Goal: Contribute content: Contribute content

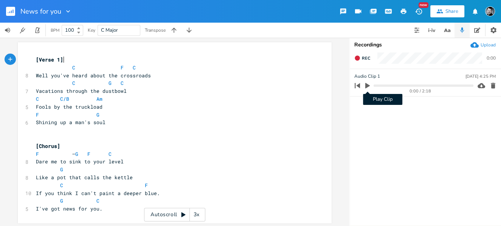
click at [365, 87] on icon "button" at bounding box center [367, 86] width 5 height 6
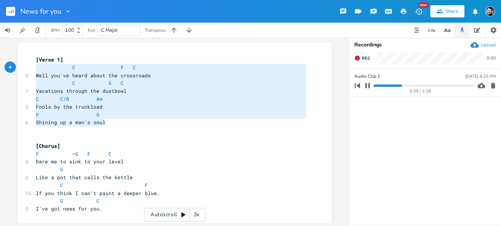
type textarea "[Verse 1] C F C Well you've heard about the crossroads C G C Vacations through …"
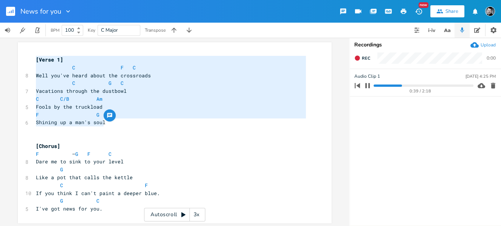
drag, startPoint x: 94, startPoint y: 117, endPoint x: 30, endPoint y: 58, distance: 86.9
click at [30, 58] on div "[Verse 1] C F C Well you've heard about the crossroads C G C Vacations through …" at bounding box center [175, 132] width 314 height 181
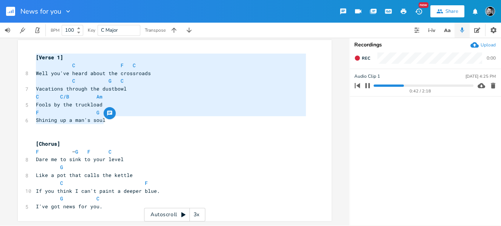
scroll to position [2, 0]
click at [115, 200] on pre "G C" at bounding box center [170, 199] width 273 height 8
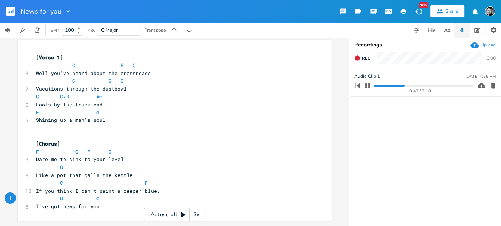
click at [111, 204] on pre "I've got news for you." at bounding box center [170, 207] width 273 height 8
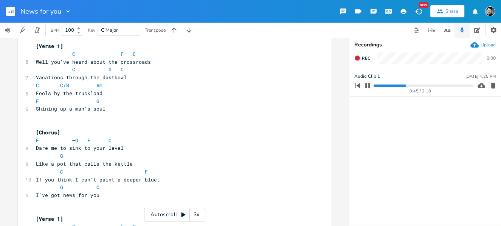
scroll to position [85, 0]
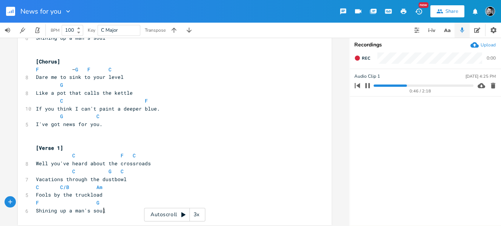
click at [58, 147] on span "[Verse 1]" at bounding box center [49, 148] width 27 height 7
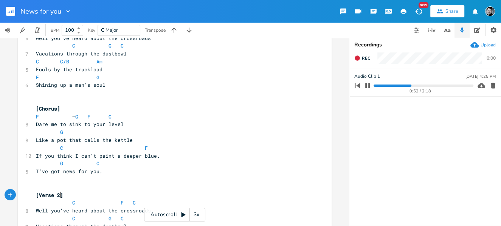
scroll to position [38, 0]
type textarea "2"
click at [367, 85] on icon "button" at bounding box center [367, 86] width 6 height 6
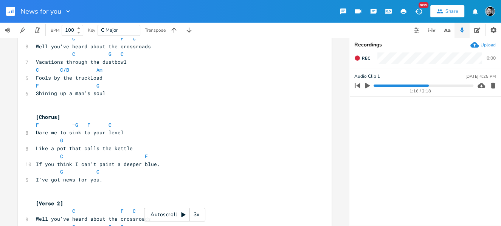
scroll to position [29, 0]
click at [447, 29] on icon "button" at bounding box center [446, 30] width 9 height 9
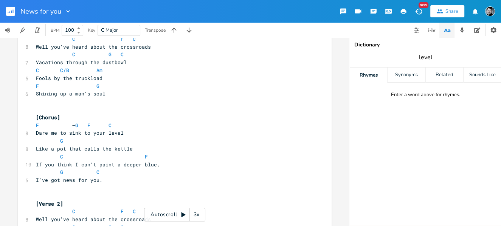
type input "level"
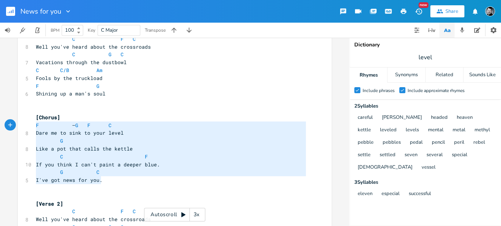
type textarea "[Chorus] F –G F C Dare me to sink to your level G Like a pot that calls the ket…"
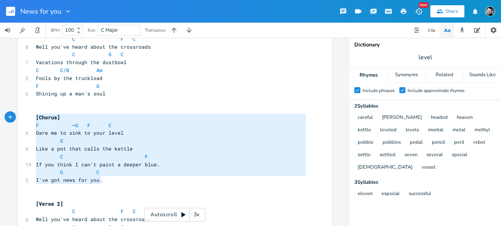
drag, startPoint x: 76, startPoint y: 176, endPoint x: 24, endPoint y: 118, distance: 78.1
click at [24, 118] on div "[Chorus] F –G F C Dare me to sink to your level G Like a pot that calls the ket…" at bounding box center [175, 148] width 314 height 268
click at [109, 183] on pre "I've got news for you." at bounding box center [170, 180] width 273 height 8
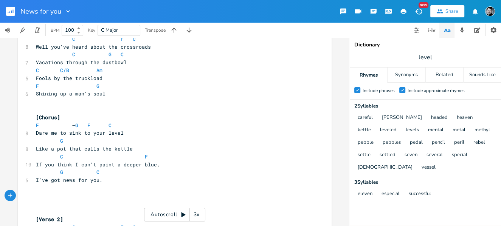
scroll to position [85, 0]
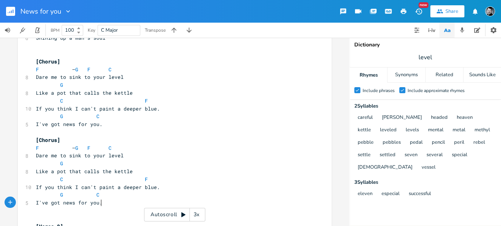
click at [102, 125] on pre "I've got news for you." at bounding box center [170, 125] width 273 height 8
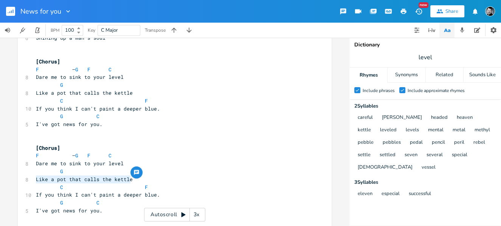
drag, startPoint x: 32, startPoint y: 180, endPoint x: 131, endPoint y: 180, distance: 99.0
click at [131, 180] on pre "Like a pot that calls the kettle" at bounding box center [170, 180] width 273 height 8
type textarea "You need one ecam"
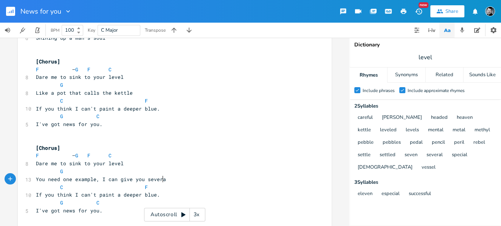
type textarea "xample, I can give you several"
click at [34, 164] on pre "Dare me to sink to your level" at bounding box center [170, 164] width 273 height 8
type textarea "Just how low?"
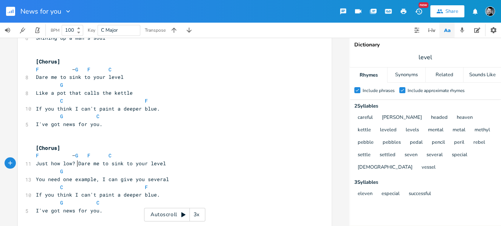
click at [69, 156] on span "F – G F C" at bounding box center [74, 155] width 76 height 7
click at [117, 156] on span "F – G F C" at bounding box center [92, 155] width 112 height 7
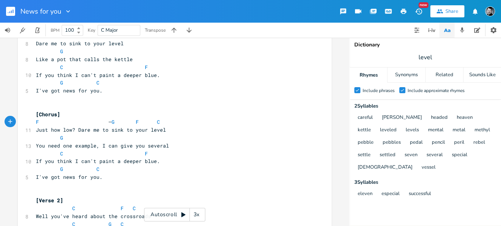
scroll to position [125, 0]
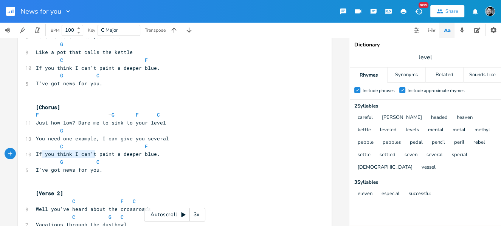
type textarea "If you think I can't"
drag, startPoint x: 92, startPoint y: 154, endPoint x: 33, endPoint y: 154, distance: 58.9
click at [34, 154] on pre "If you think I can't paint a deeper blue." at bounding box center [170, 154] width 273 height 8
click at [217, 170] on pre "I've got news for you." at bounding box center [170, 170] width 273 height 8
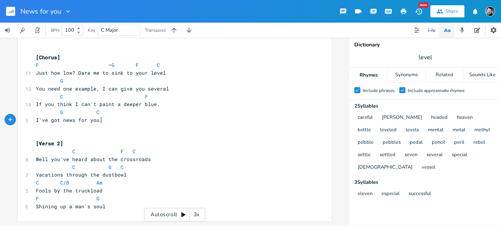
scroll to position [0, 0]
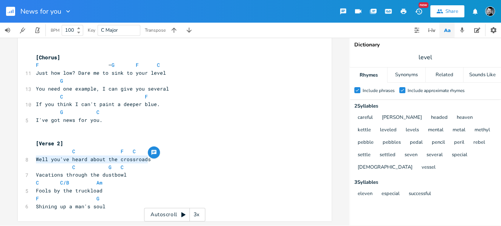
drag, startPoint x: 148, startPoint y: 160, endPoint x: 34, endPoint y: 160, distance: 113.7
click at [34, 160] on pre "Well you've heard about the crossroads" at bounding box center [170, 160] width 273 height 8
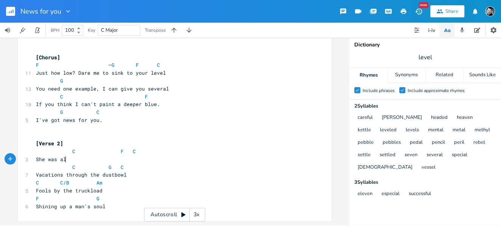
type textarea "She was als"
type textarea "ways drawn to the deep end."
drag, startPoint x: 447, startPoint y: 55, endPoint x: 415, endPoint y: 55, distance: 32.5
click at [415, 55] on span "level" at bounding box center [425, 58] width 151 height 14
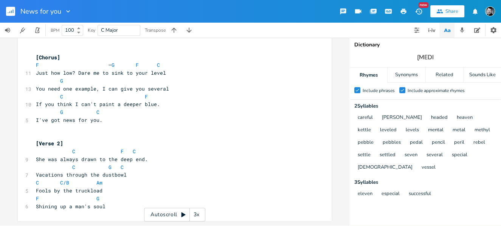
type input "depend"
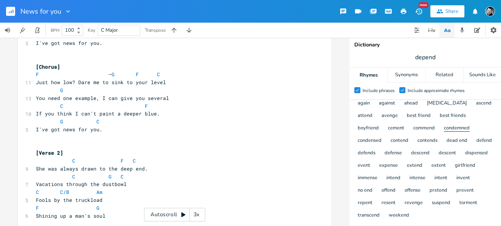
scroll to position [54, 0]
drag, startPoint x: 100, startPoint y: 201, endPoint x: 29, endPoint y: 201, distance: 71.4
click at [29, 201] on div "Fools by the truckload x [Verse 1] C F C 8 Well you've heard about the crossroa…" at bounding box center [175, 53] width 314 height 354
type textarea "Pretty goodf fo"
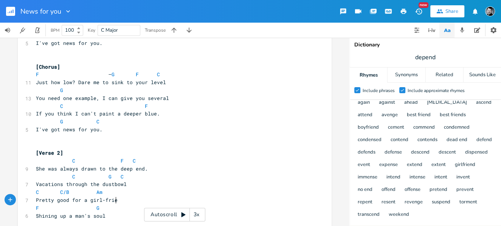
type textarea "for a girl-friend"
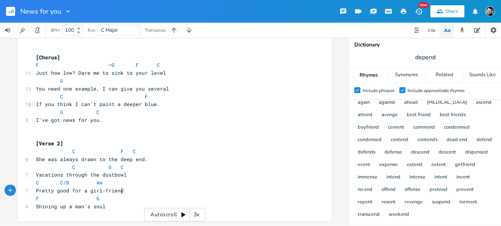
scroll to position [175, 0]
type textarea "Vacations through the dustbowl"
drag, startPoint x: 119, startPoint y: 175, endPoint x: 29, endPoint y: 174, distance: 89.6
click at [29, 174] on div "Vacations through the dustbowl x [Verse 1] C F C 8 Well you've heard about the …" at bounding box center [175, 44] width 314 height 354
type textarea "Shining up a man's soul"
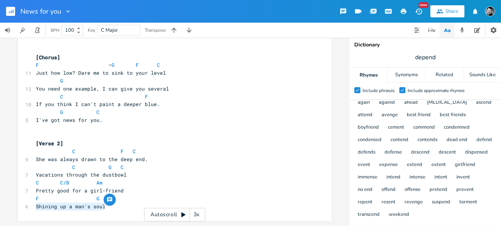
drag, startPoint x: 94, startPoint y: 207, endPoint x: 32, endPoint y: 209, distance: 61.2
click at [34, 209] on pre "Shining up a man's soul" at bounding box center [170, 207] width 273 height 8
drag, startPoint x: 433, startPoint y: 59, endPoint x: 410, endPoint y: 60, distance: 23.1
click at [410, 60] on span "depend" at bounding box center [425, 58] width 151 height 14
type input "fantasy"
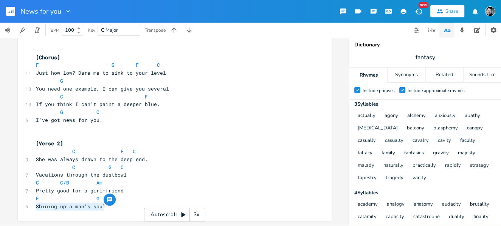
scroll to position [0, 0]
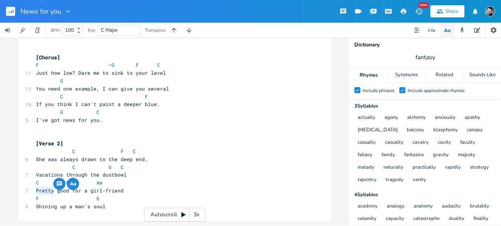
drag, startPoint x: 46, startPoint y: 190, endPoint x: 32, endPoint y: 191, distance: 14.7
click at [32, 191] on div "Pretty x [Verse 1] C F C 8 Well you've heard about the crossroads C G C 7 Vacat…" at bounding box center [175, 44] width 314 height 354
type textarea "Throwing pretty"
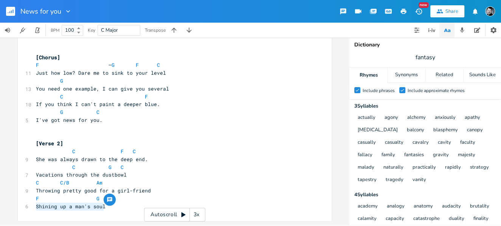
drag, startPoint x: 102, startPoint y: 207, endPoint x: 28, endPoint y: 205, distance: 73.7
click at [28, 205] on div "Shining up a man's soul x [Verse 1] C F C 8 Well you've heard about the crossro…" at bounding box center [175, 44] width 314 height 354
type textarea "No interest is"
type textarea "n living up to your fantasy"
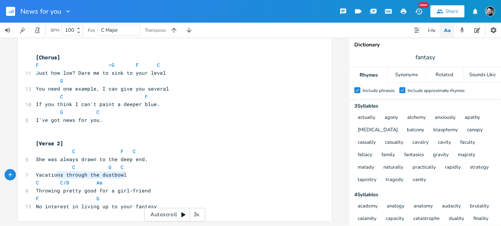
type textarea "Vacations through the dustbowl"
drag, startPoint x: 132, startPoint y: 176, endPoint x: 26, endPoint y: 177, distance: 106.2
click at [34, 177] on div "7 Vacations through the dustbowl" at bounding box center [170, 175] width 273 height 8
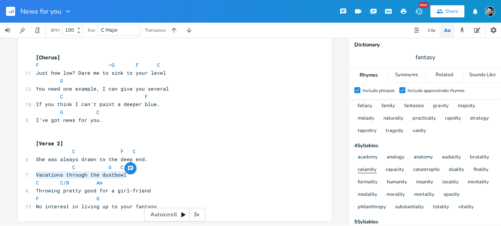
scroll to position [51, 0]
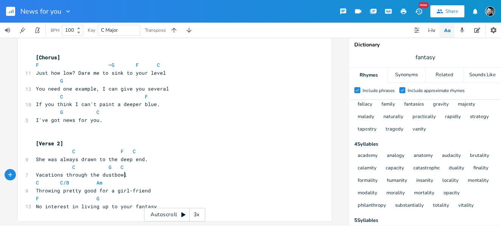
click at [124, 177] on pre "Vacations through the dustbowl" at bounding box center [170, 175] width 273 height 8
type textarea "Vacations through the dustbowl"
drag, startPoint x: 124, startPoint y: 175, endPoint x: 33, endPoint y: 175, distance: 90.7
click at [34, 175] on pre "Vacations through the dustbowl" at bounding box center [170, 175] width 273 height 8
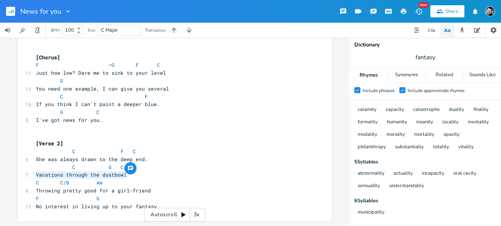
scroll to position [118, 0]
click at [121, 178] on pre "Vacations through the dustbowl" at bounding box center [170, 175] width 273 height 8
drag, startPoint x: 122, startPoint y: 176, endPoint x: 32, endPoint y: 176, distance: 89.9
click at [34, 176] on pre "Vacations through the dustbowl" at bounding box center [170, 175] width 273 height 8
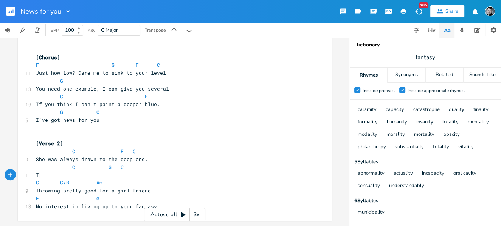
scroll to position [175, 0]
type textarea "TAki"
type textarea "aking serious swan dives in"
type textarea "to sensuality."
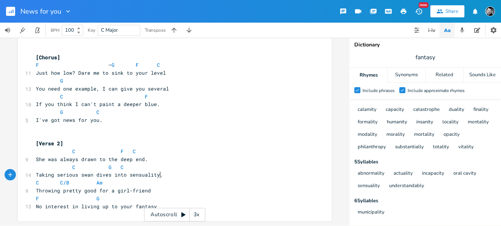
scroll to position [175, 0]
drag, startPoint x: 125, startPoint y: 207, endPoint x: 116, endPoint y: 207, distance: 9.1
click at [116, 207] on span "No interest in living up to your fantasy" at bounding box center [96, 206] width 121 height 7
type textarea "some"
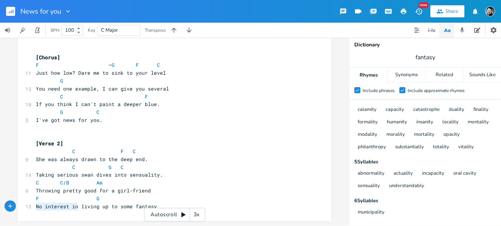
drag, startPoint x: 68, startPoint y: 207, endPoint x: 33, endPoint y: 208, distance: 34.8
click at [34, 207] on pre "No interest in living up to some fantasy" at bounding box center [170, 207] width 273 height 8
type textarea "Never"
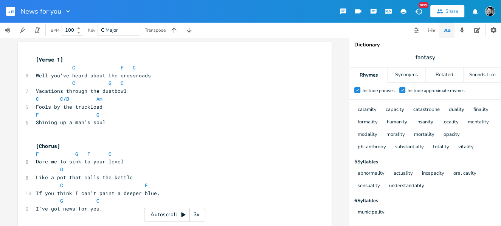
scroll to position [0, 0]
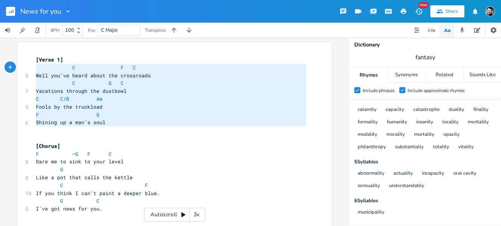
type textarea "[Verse 1] C F C Well you've heard about the crossroads C G C Vacations through …"
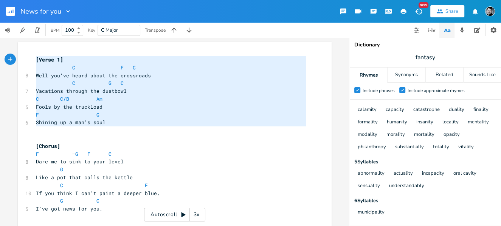
drag, startPoint x: 113, startPoint y: 128, endPoint x: 29, endPoint y: 59, distance: 108.7
click at [29, 59] on div "[Verse 1] C F C Well you've heard about the crossroads C G C Vacations through …" at bounding box center [175, 219] width 314 height 354
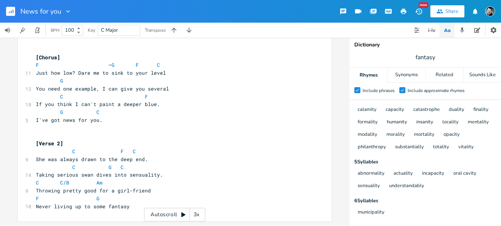
scroll to position [2, 0]
click at [133, 210] on div "x [Verse 1] C F C 8 Well you've heard about the crossroads C G C 7 Vacations th…" at bounding box center [170, 45] width 273 height 333
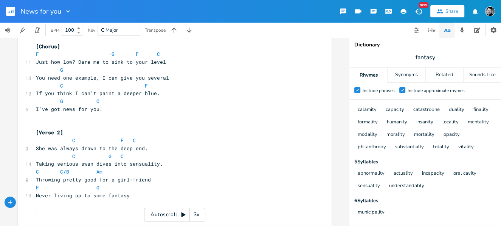
scroll to position [257, 0]
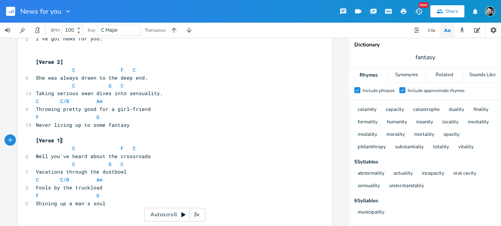
click at [59, 139] on span "[Verse 1]" at bounding box center [49, 140] width 27 height 7
type textarea "3"
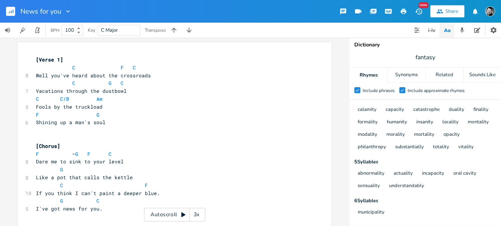
scroll to position [0, 0]
drag, startPoint x: 35, startPoint y: 107, endPoint x: 26, endPoint y: 109, distance: 9.3
type textarea "There are f"
type textarea "Vacations through the dustbowl"
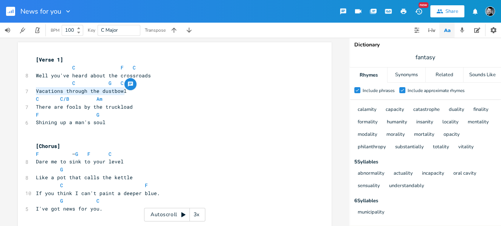
drag, startPoint x: 124, startPoint y: 92, endPoint x: 32, endPoint y: 91, distance: 91.8
click at [34, 91] on pre "Vacations through the dustbowl" at bounding box center [170, 91] width 273 height 8
click at [141, 96] on pre "C C/B Am" at bounding box center [170, 99] width 273 height 8
type textarea "acations through the dustbow"
drag, startPoint x: 120, startPoint y: 93, endPoint x: 35, endPoint y: 91, distance: 85.0
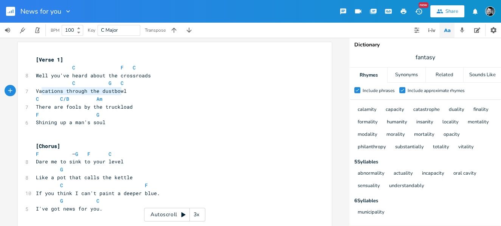
click at [36, 91] on span "Vacations through the dustbowl" at bounding box center [81, 91] width 91 height 7
drag, startPoint x: 124, startPoint y: 91, endPoint x: 33, endPoint y: 92, distance: 90.7
click at [34, 92] on pre "Vacations through the dustbowl" at bounding box center [170, 91] width 273 height 8
type textarea "Where you choose the livf"
type textarea "fe you lead"
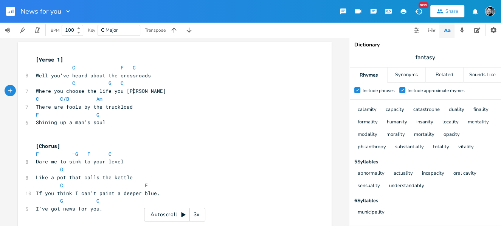
scroll to position [0, 20]
drag, startPoint x: 87, startPoint y: 124, endPoint x: 29, endPoint y: 123, distance: 57.4
type textarea "There are feas"
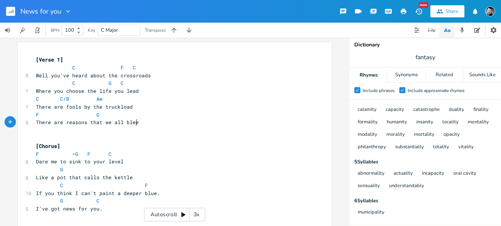
type textarea "reasons that we all bleedf"
type textarea "."
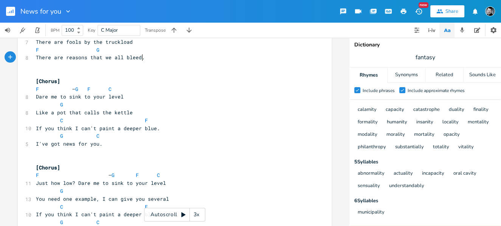
scroll to position [63, 0]
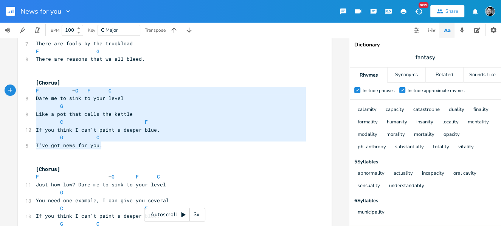
type textarea "[Chorus] F –G F C Dare me to sink to your level G Like a pot that calls the ket…"
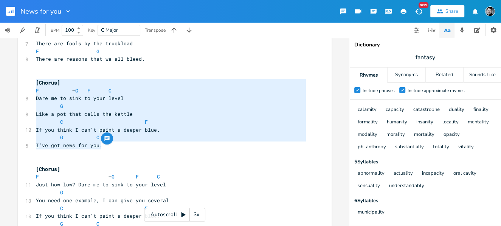
drag, startPoint x: 88, startPoint y: 145, endPoint x: 27, endPoint y: 84, distance: 85.8
click at [27, 84] on div "[Chorus] F –G F C Dare me to sink to your level G Like a pot that calls the ket…" at bounding box center [175, 199] width 314 height 441
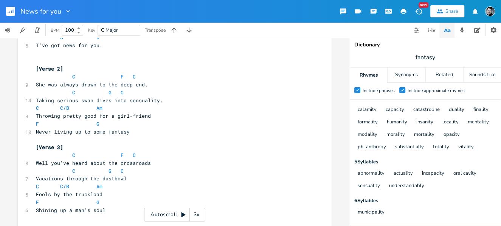
scroll to position [178, 0]
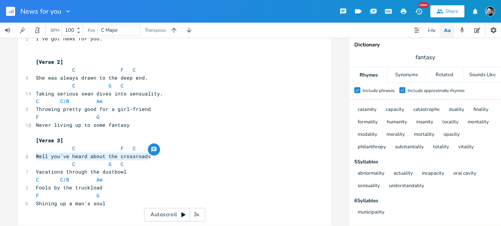
drag, startPoint x: 150, startPoint y: 157, endPoint x: 31, endPoint y: 156, distance: 119.0
click at [31, 156] on div "Well you've heard about the crossroads x [Verse 1] C F C 8 Well you've heard ab…" at bounding box center [175, 45] width 314 height 362
type textarea "He thought it was pick-your-own adventure"
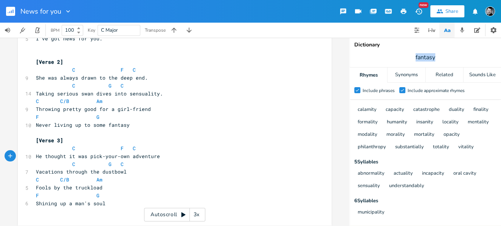
drag, startPoint x: 435, startPoint y: 57, endPoint x: 410, endPoint y: 57, distance: 25.7
click at [410, 57] on span "fantasy" at bounding box center [425, 58] width 151 height 14
type input "adventure"
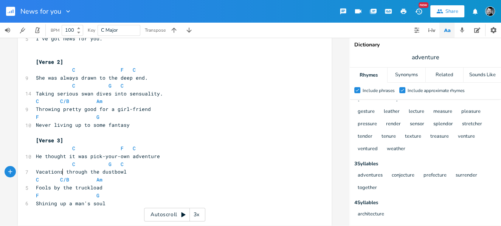
click at [60, 172] on span "Vacations through the dustbowl" at bounding box center [81, 172] width 91 height 7
click at [34, 172] on pre "Vacation through the dustbowl" at bounding box center [170, 172] width 273 height 8
type textarea "Like a v"
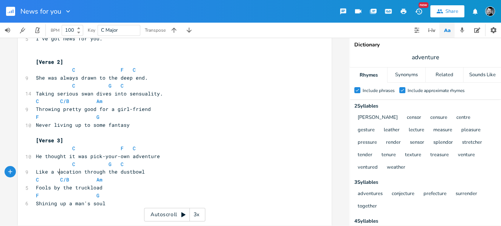
scroll to position [0, 0]
type textarea "Fools by the truckload"
drag, startPoint x: 103, startPoint y: 187, endPoint x: 28, endPoint y: 187, distance: 74.4
click at [28, 187] on div "Fools by the truckload x [Verse 1] C F C 8 Well you've heard about the crossroa…" at bounding box center [175, 45] width 314 height 362
type textarea "Until y"
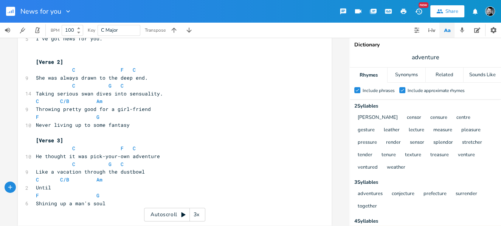
scroll to position [0, 12]
type textarea "he couldn't tell the trash from treasure"
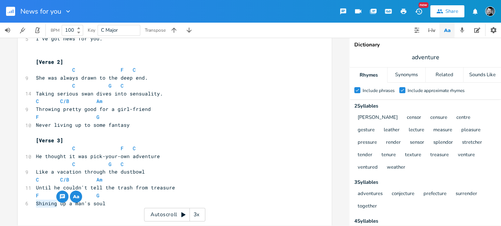
drag, startPoint x: 54, startPoint y: 204, endPoint x: 31, endPoint y: 204, distance: 22.3
click at [31, 204] on div "Shining x [Verse 1] C F C 8 Well you've heard about the crossroads C G C 7 Wher…" at bounding box center [175, 45] width 314 height 362
type textarea "How it shined"
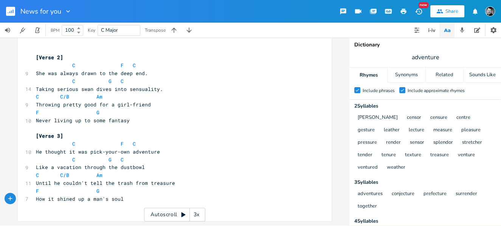
scroll to position [0, 0]
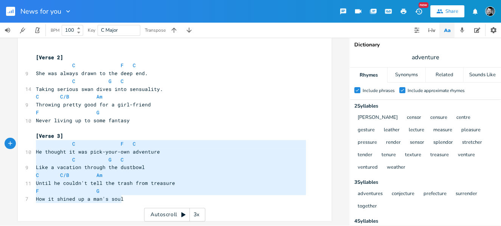
type textarea "[Verse 3] C F C He thought it was pick-your-own adventure C G C Like a vacation…"
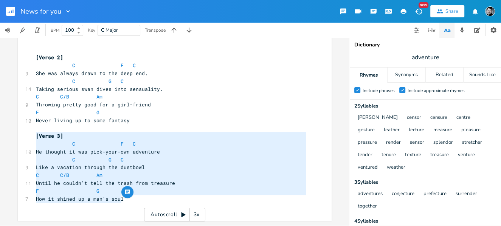
drag, startPoint x: 128, startPoint y: 201, endPoint x: 31, endPoint y: 139, distance: 114.6
click at [31, 139] on div "[Verse 3] C F C He thought it was pick-your-own adventure C G C Like a vacation…" at bounding box center [175, 40] width 314 height 362
click at [138, 203] on pre "How it shined up a man's soul" at bounding box center [170, 200] width 273 height 8
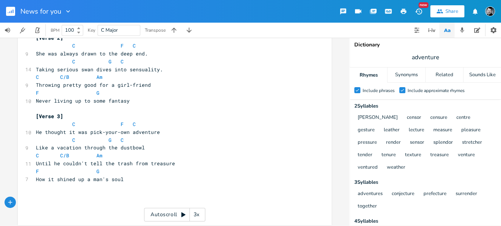
scroll to position [265, 0]
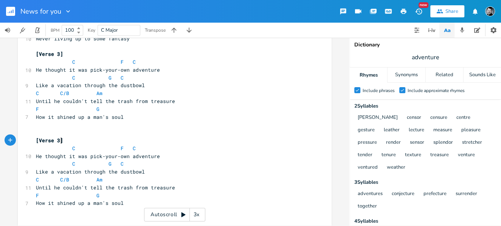
click at [58, 140] on span "[Verse 3]" at bounding box center [49, 140] width 27 height 7
type textarea "4"
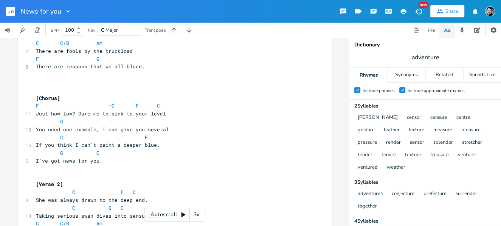
scroll to position [61, 0]
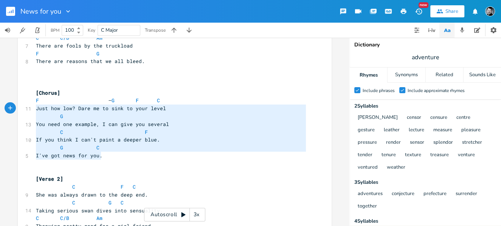
type textarea "[Chorus] F –G F C Just how low? Dare me to sink to your level G You need one ex…"
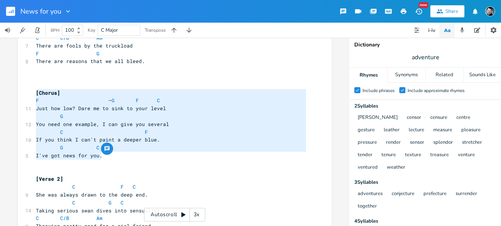
drag, startPoint x: 95, startPoint y: 157, endPoint x: 24, endPoint y: 90, distance: 97.6
click at [24, 90] on div "[Chorus] F –G F C Just how low? Dare me to sink to your level G You need one ex…" at bounding box center [175, 205] width 314 height 449
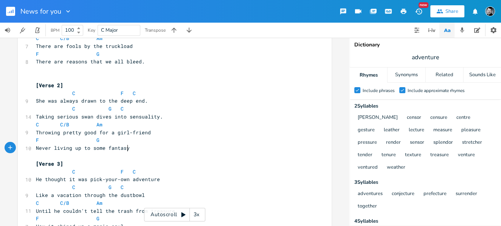
click at [141, 147] on pre "Never living up to some fantasy" at bounding box center [170, 148] width 273 height 8
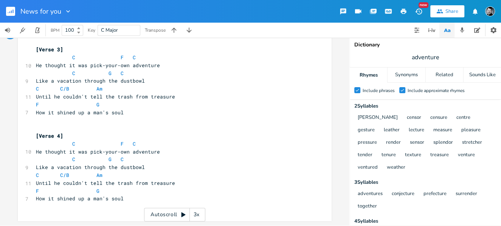
scroll to position [269, 0]
drag, startPoint x: 150, startPoint y: 151, endPoint x: 33, endPoint y: 150, distance: 116.8
click at [34, 150] on pre "He thought it was pick-your-own adventure" at bounding box center [170, 152] width 273 height 8
type textarea "Their friends could's"
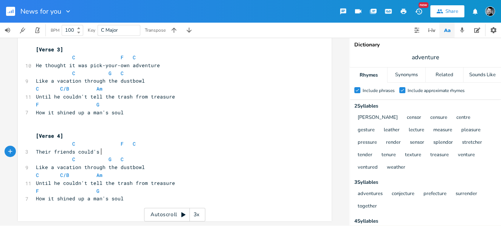
scroll to position [0, 38]
type textarea "a tell"
type textarea "old them it was useless"
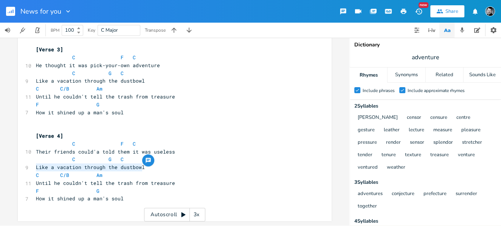
drag, startPoint x: 143, startPoint y: 166, endPoint x: 33, endPoint y: 166, distance: 109.6
click at [34, 166] on pre "Like a vacation through the dustbowl" at bounding box center [170, 168] width 273 height 8
type textarea "Instead they just"
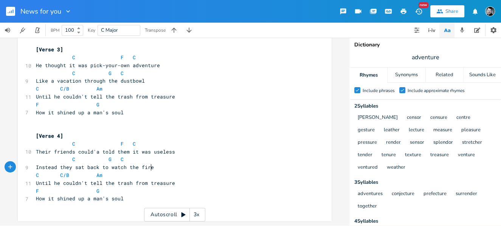
scroll to position [0, 47]
type textarea "sat back to watch the fire"
drag, startPoint x: 449, startPoint y: 56, endPoint x: 409, endPoint y: 57, distance: 40.1
click at [409, 57] on span "adventure" at bounding box center [425, 58] width 151 height 14
type input "useless"
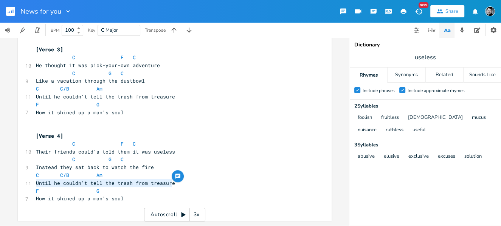
drag, startPoint x: 161, startPoint y: 183, endPoint x: 29, endPoint y: 184, distance: 132.6
click at [34, 184] on div "11 Until he couldn't tell the trash from treasure" at bounding box center [170, 183] width 273 height 8
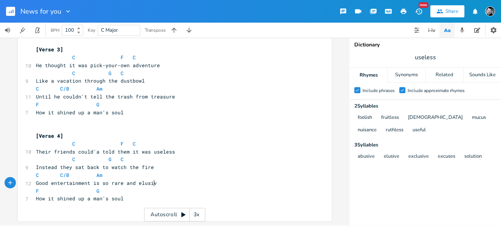
scroll to position [0, 78]
type textarea "Good entertainment is so rare and elusive"
drag, startPoint x: 437, startPoint y: 57, endPoint x: 411, endPoint y: 57, distance: 26.1
click at [411, 57] on span "useless" at bounding box center [425, 58] width 151 height 14
type input "fire"
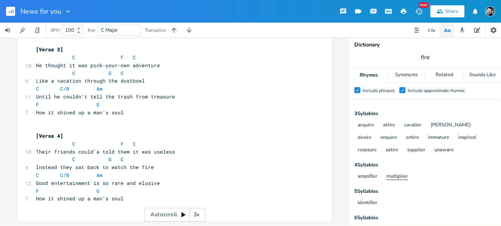
scroll to position [220, 0]
type textarea "How it shined up a man's soul"
drag, startPoint x: 123, startPoint y: 201, endPoint x: 23, endPoint y: 200, distance: 99.8
click at [34, 200] on div "7 How it shined up a man's soul" at bounding box center [170, 199] width 273 height 8
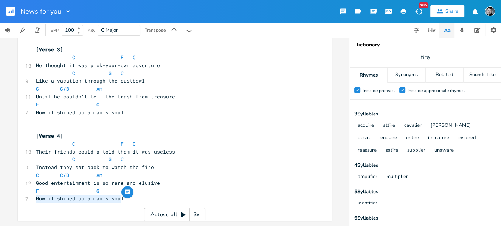
click at [118, 201] on span "How it shined up a man's soul" at bounding box center [80, 198] width 88 height 7
drag, startPoint x: 120, startPoint y: 200, endPoint x: 29, endPoint y: 198, distance: 90.3
type textarea "Victory through vicarious desiv"
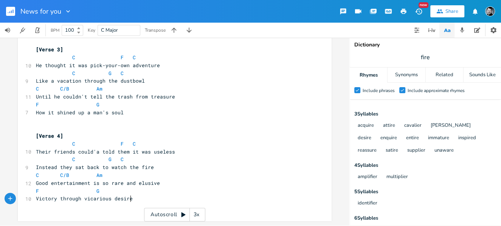
type textarea "re."
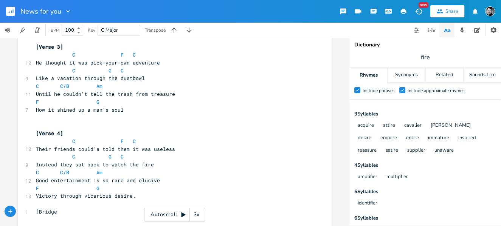
scroll to position [0, 14]
type textarea "[Bridge]"
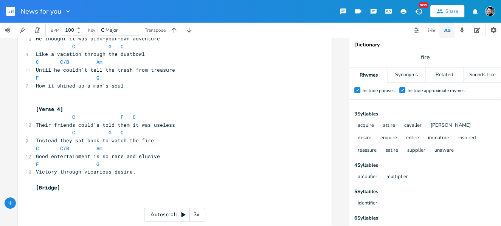
scroll to position [0, 0]
drag, startPoint x: 426, startPoint y: 56, endPoint x: 414, endPoint y: 55, distance: 12.1
click at [414, 55] on span "fire" at bounding box center [425, 58] width 151 height 14
type input "correction"
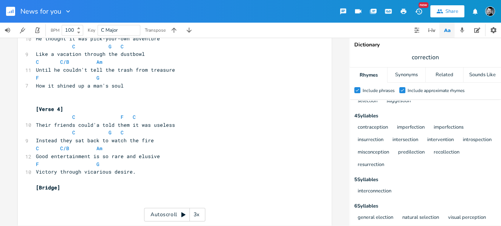
click at [55, 204] on pre "​" at bounding box center [170, 204] width 273 height 8
type textarea "Ther"
type textarea "ie"
type textarea "r last chance at course correction."
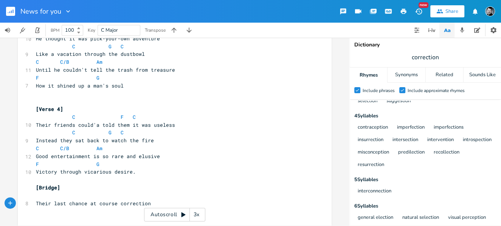
scroll to position [0, 62]
click at [36, 195] on pre "​" at bounding box center [170, 196] width 273 height 8
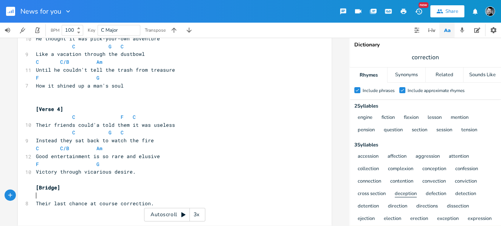
scroll to position [0, 0]
type textarea "But it cle"
type textarea "icked in the back of their minds."
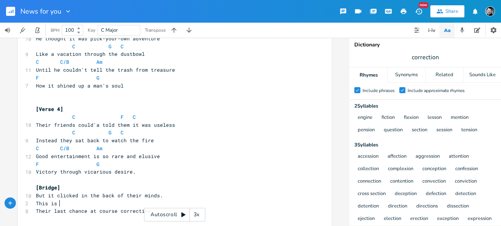
scroll to position [0, 17]
type textarea "This is where I"
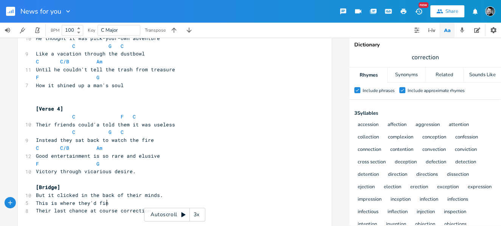
scroll to position [0, 20]
type textarea "they'd find meaning and inflection."
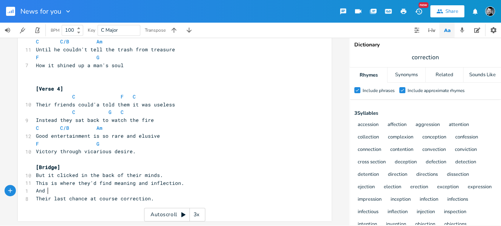
scroll to position [0, 9]
type textarea "And bu"
type textarea "it burns and smolders until"
drag, startPoint x: 403, startPoint y: 56, endPoint x: 396, endPoint y: 56, distance: 7.2
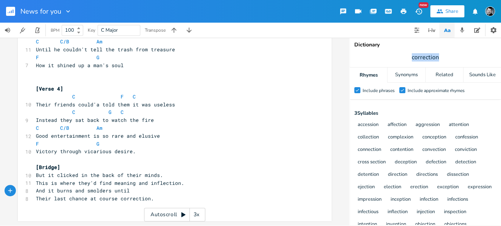
click at [396, 56] on span "correction" at bounding box center [425, 58] width 151 height 14
type input "minds"
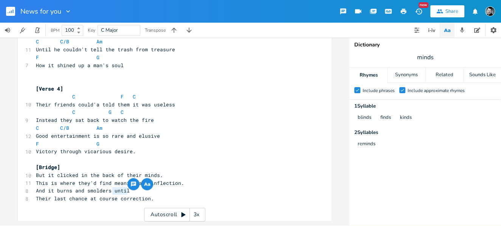
drag, startPoint x: 121, startPoint y: 190, endPoint x: 110, endPoint y: 191, distance: 10.2
click at [110, 191] on pre "And it burns and smolders until" at bounding box center [170, 191] width 273 height 8
type textarea "and reminds."
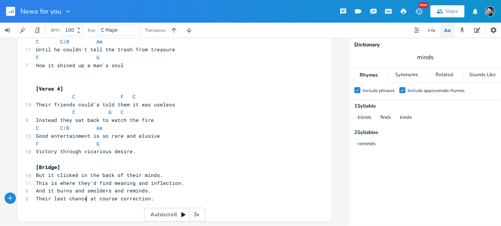
click at [83, 201] on span "Their last chance at course correction." at bounding box center [95, 198] width 118 height 7
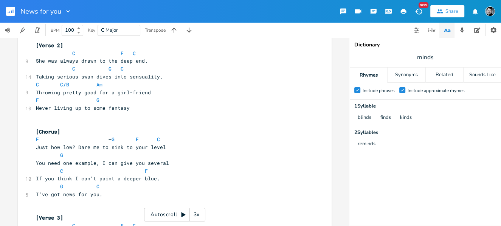
scroll to position [106, 0]
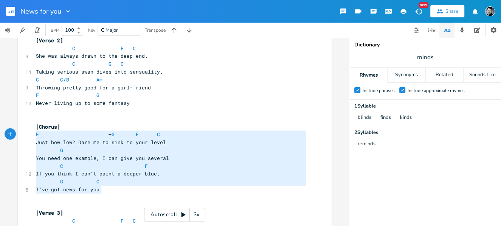
type textarea "[Chorus] F –G F C Just how low? Dare me to sink to your level G You need one ex…"
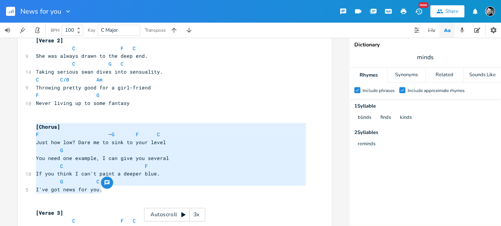
drag, startPoint x: 105, startPoint y: 192, endPoint x: 28, endPoint y: 125, distance: 102.6
click at [28, 125] on div "[Chorus] F –G F C Just how low? Dare me to sink to your level G You need one ex…" at bounding box center [175, 185] width 314 height 496
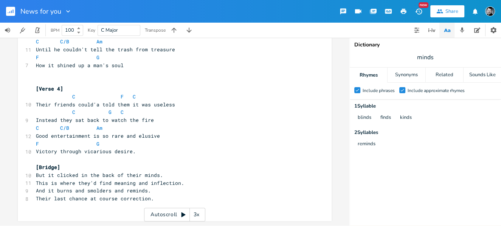
scroll to position [317, 0]
click at [181, 200] on pre "Their last chance at course correction." at bounding box center [170, 199] width 273 height 8
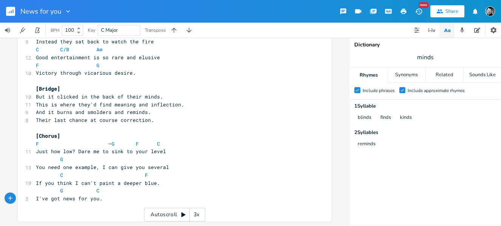
scroll to position [395, 0]
type textarea "G C I've got news for you."
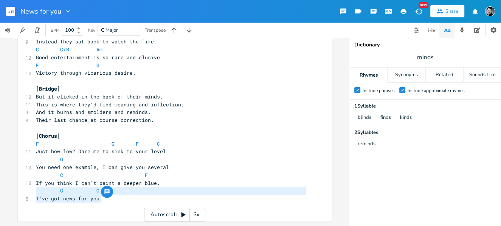
drag, startPoint x: 91, startPoint y: 200, endPoint x: 24, endPoint y: 190, distance: 67.3
click at [103, 203] on pre "​" at bounding box center [170, 207] width 273 height 8
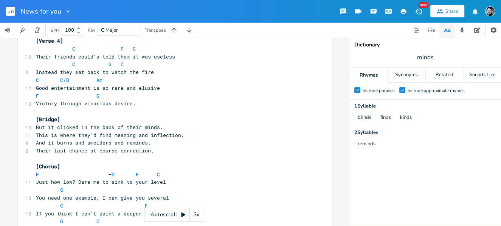
scroll to position [361, 0]
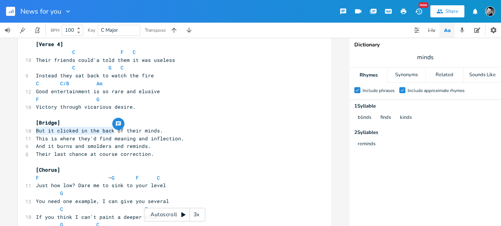
drag, startPoint x: 34, startPoint y: 131, endPoint x: 110, endPoint y: 131, distance: 76.7
click at [110, 131] on span "But it clicked in the back of their minds." at bounding box center [99, 130] width 127 height 7
type textarea "A banner headline in"
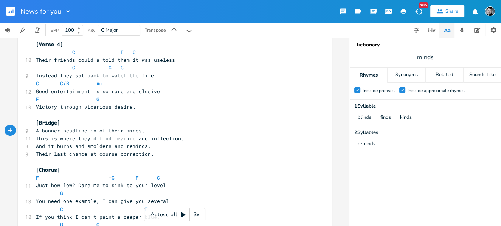
drag, startPoint x: 103, startPoint y: 130, endPoint x: 99, endPoint y: 131, distance: 4.2
click at [103, 130] on span "A banner headline in of their minds." at bounding box center [90, 130] width 109 height 7
drag, startPoint x: 48, startPoint y: 147, endPoint x: 31, endPoint y: 147, distance: 17.4
type textarea "I"
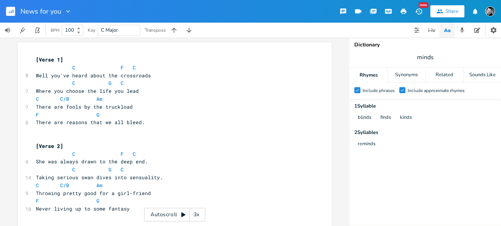
scroll to position [0, 0]
click at [56, 100] on span at bounding box center [54, 99] width 12 height 8
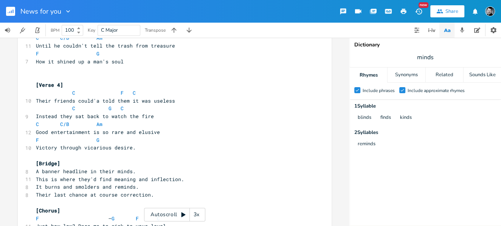
scroll to position [322, 0]
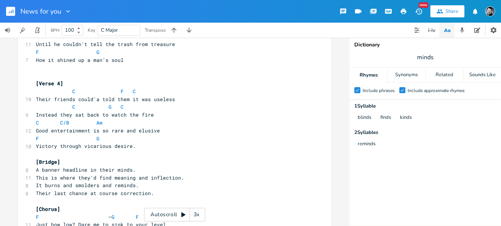
click at [34, 123] on pre "C C/B Am" at bounding box center [170, 123] width 273 height 8
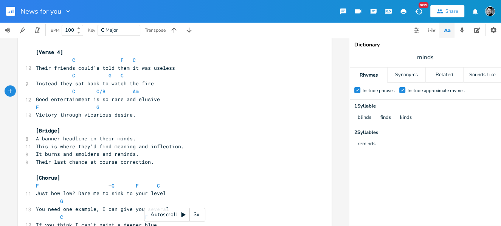
scroll to position [354, 0]
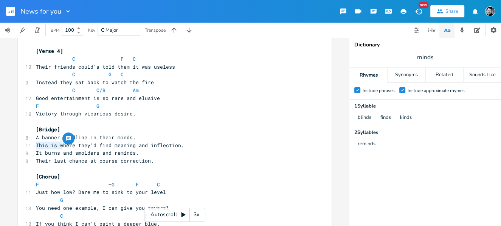
drag, startPoint x: 61, startPoint y: 145, endPoint x: 32, endPoint y: 145, distance: 28.7
click at [34, 145] on pre "This is where they'd find meaning and inflection." at bounding box center [170, 146] width 273 height 8
type textarea "W"
drag, startPoint x: 70, startPoint y: 145, endPoint x: 52, endPoint y: 145, distance: 18.1
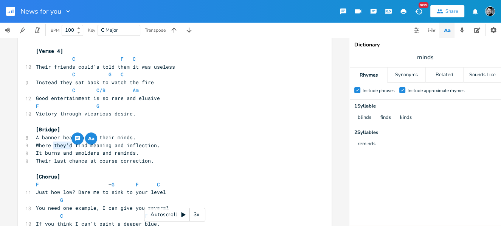
click at [52, 145] on span "Where they'd find meaning and inflection." at bounding box center [98, 145] width 124 height 7
type textarea "to"
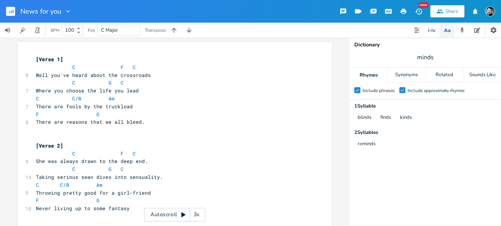
scroll to position [0, 0]
